Goal: Task Accomplishment & Management: Manage account settings

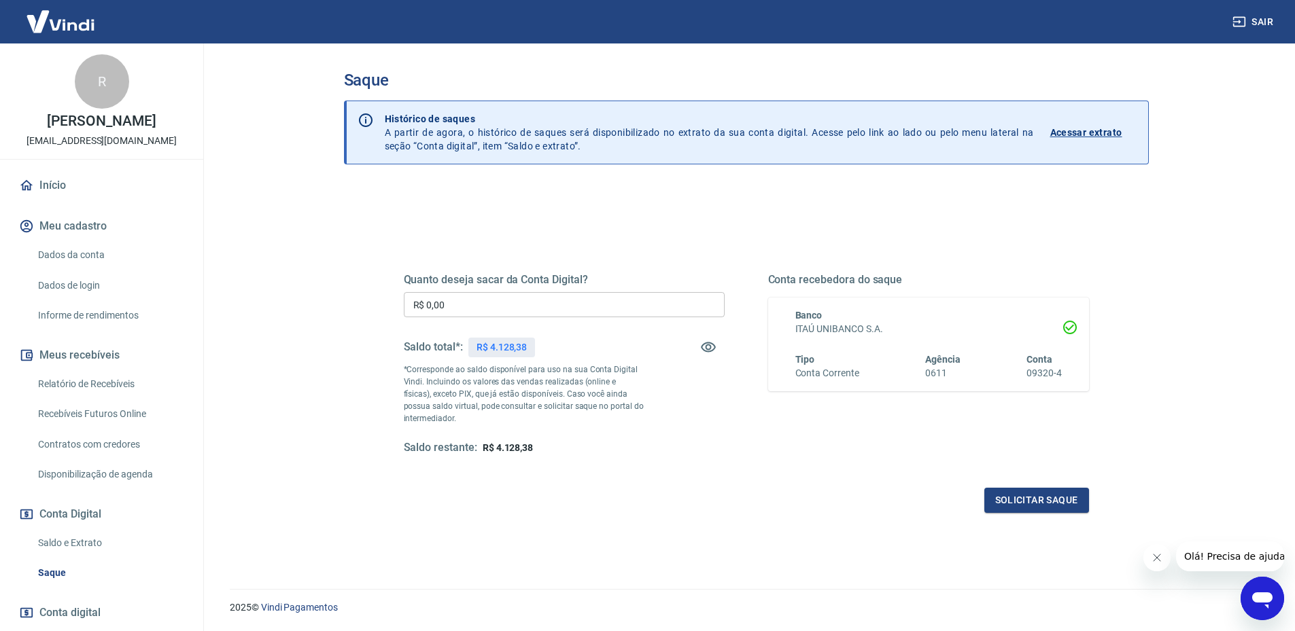
click at [80, 20] on img at bounding box center [60, 21] width 88 height 41
